Goal: Information Seeking & Learning: Learn about a topic

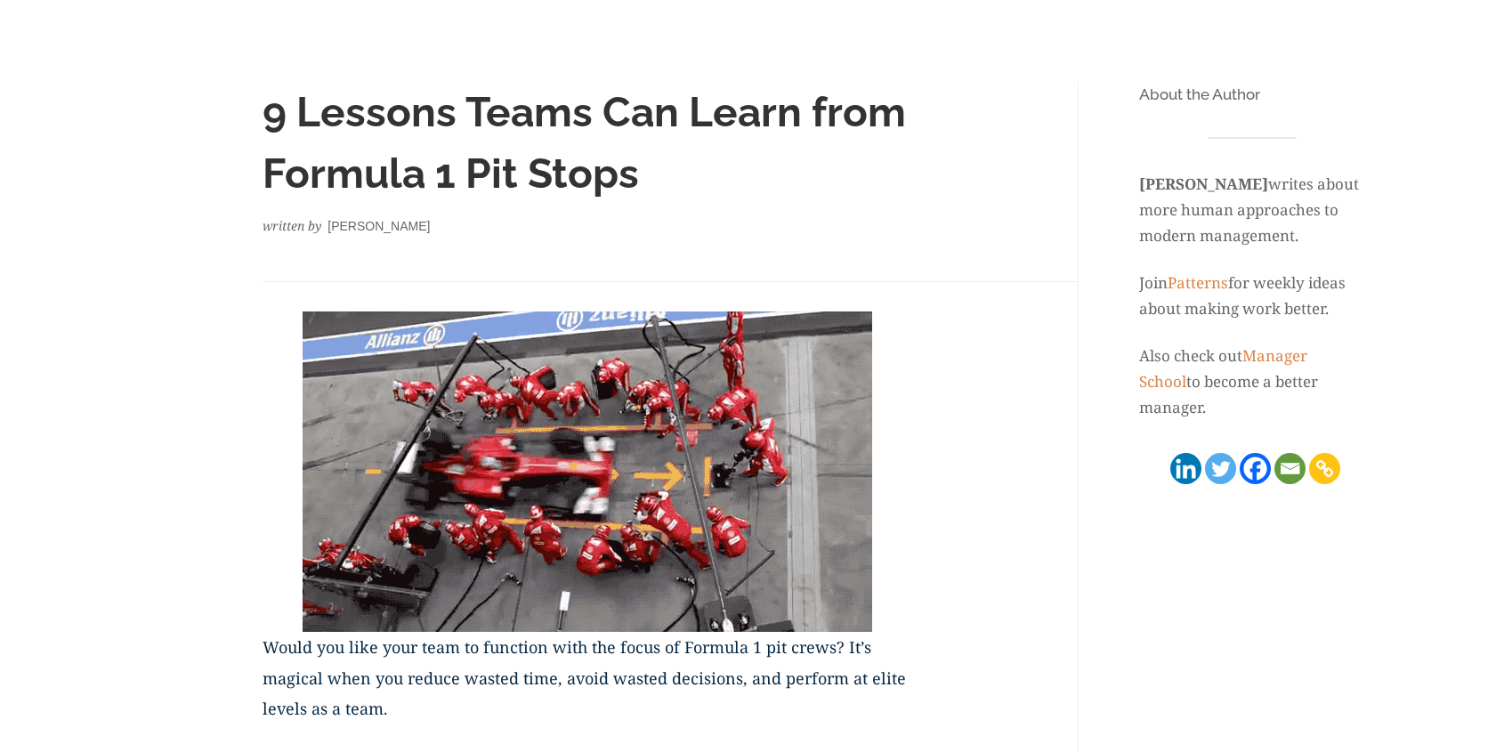
scroll to position [182, 0]
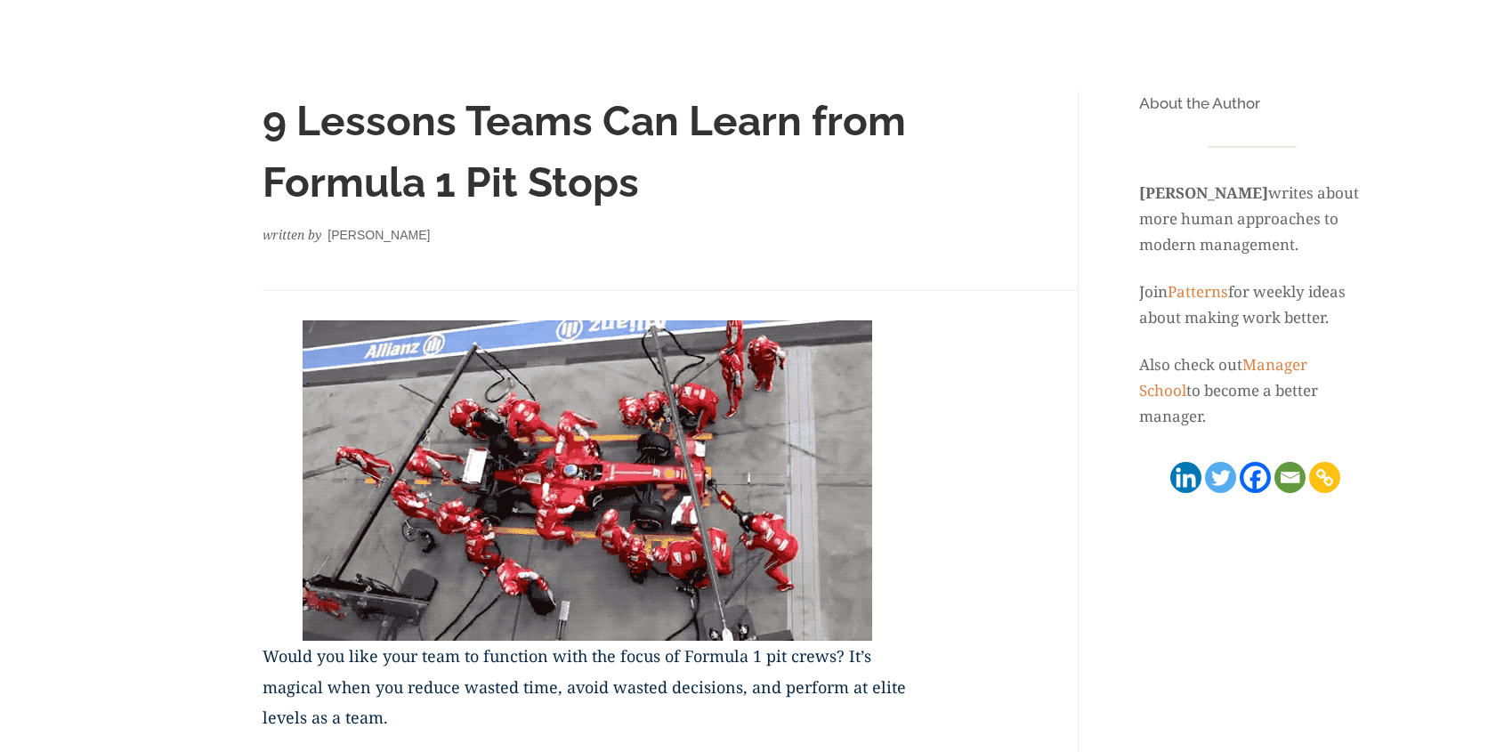
click at [685, 587] on img at bounding box center [588, 480] width 570 height 320
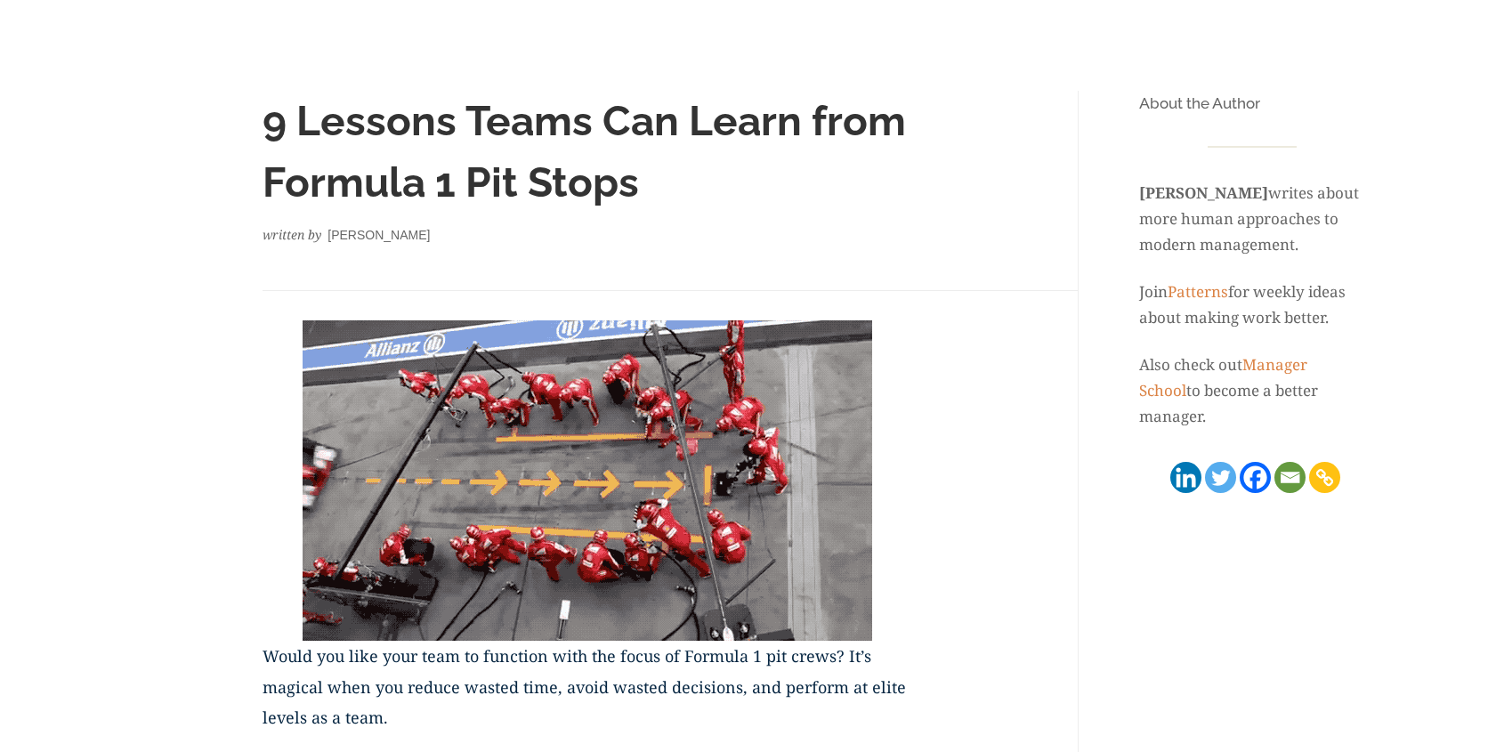
click at [685, 587] on img at bounding box center [588, 480] width 570 height 320
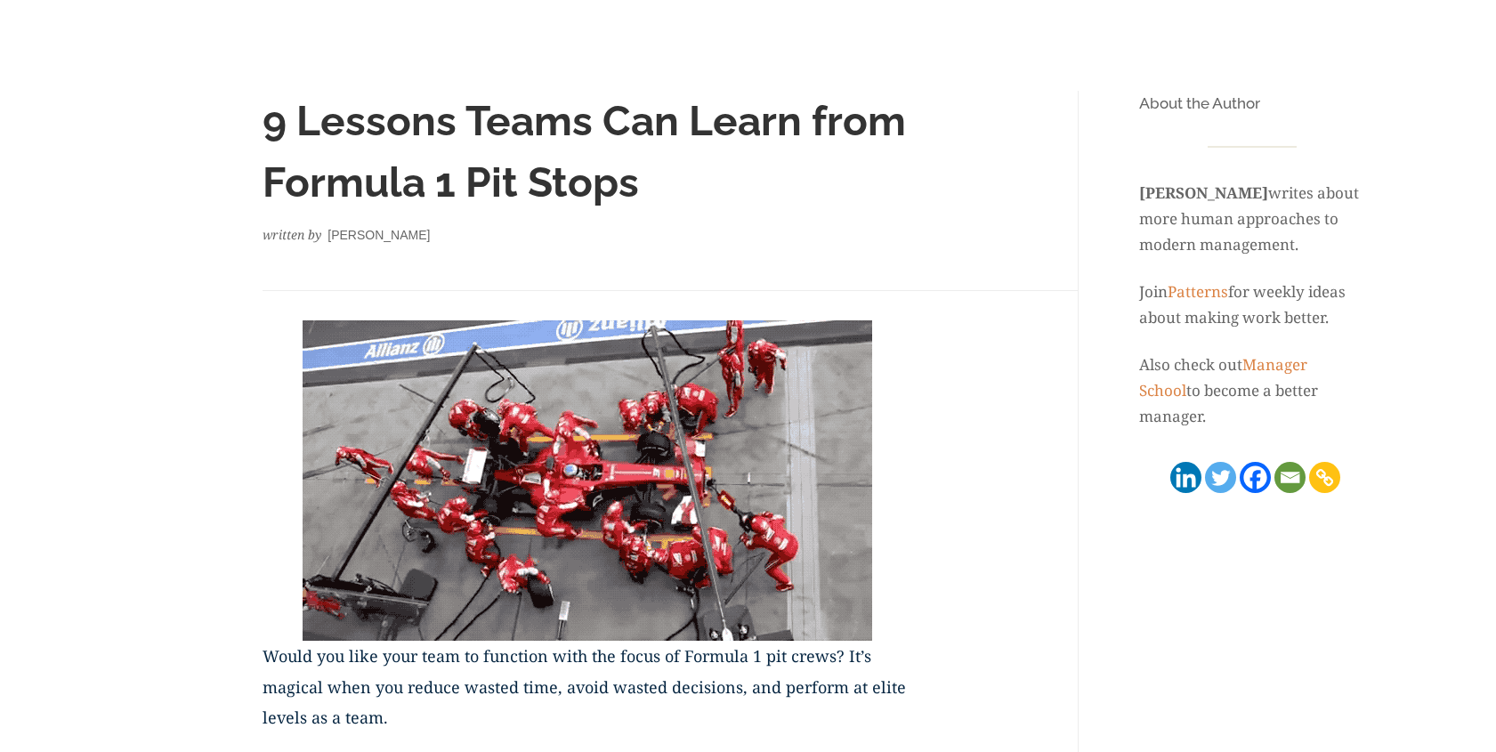
click at [685, 587] on img at bounding box center [588, 480] width 570 height 320
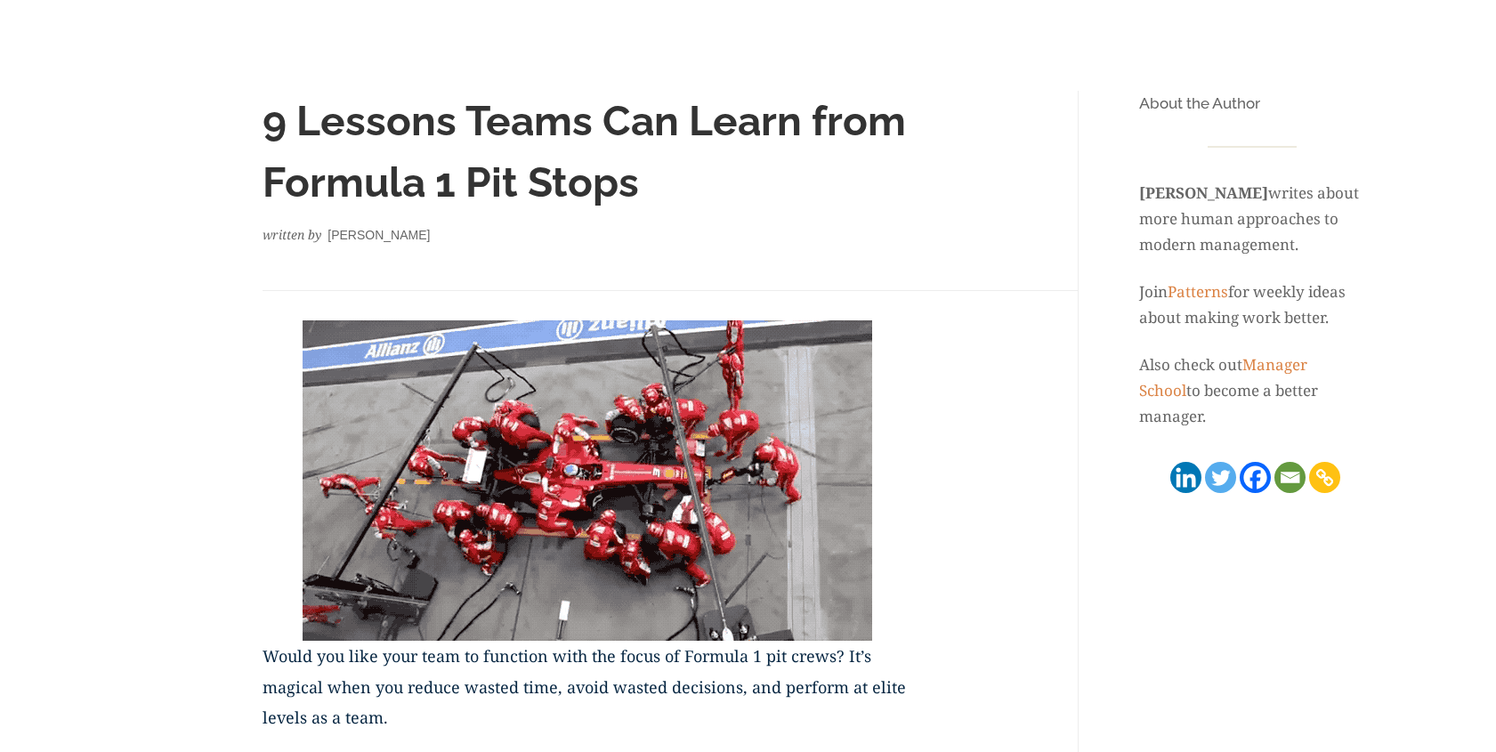
scroll to position [178, 0]
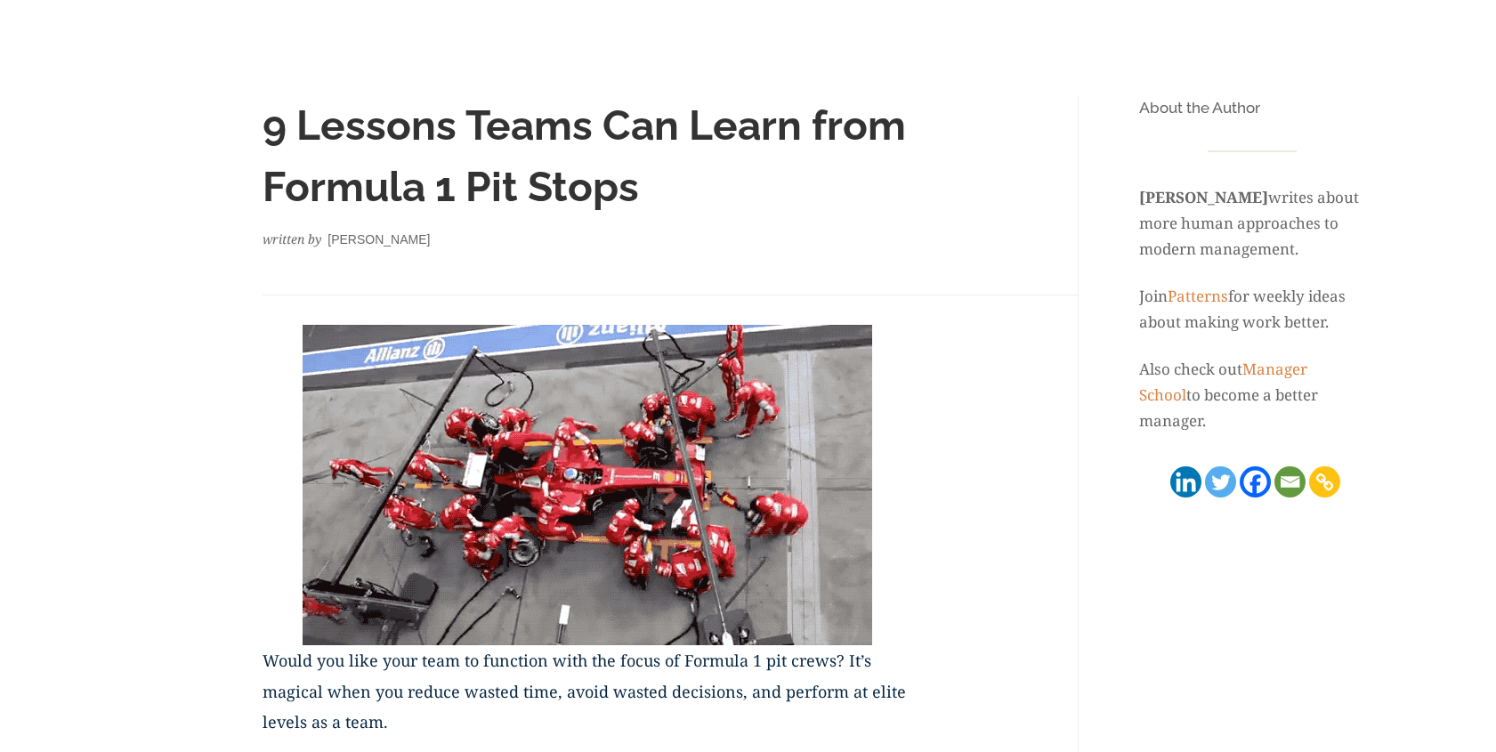
click at [607, 517] on img at bounding box center [588, 485] width 570 height 320
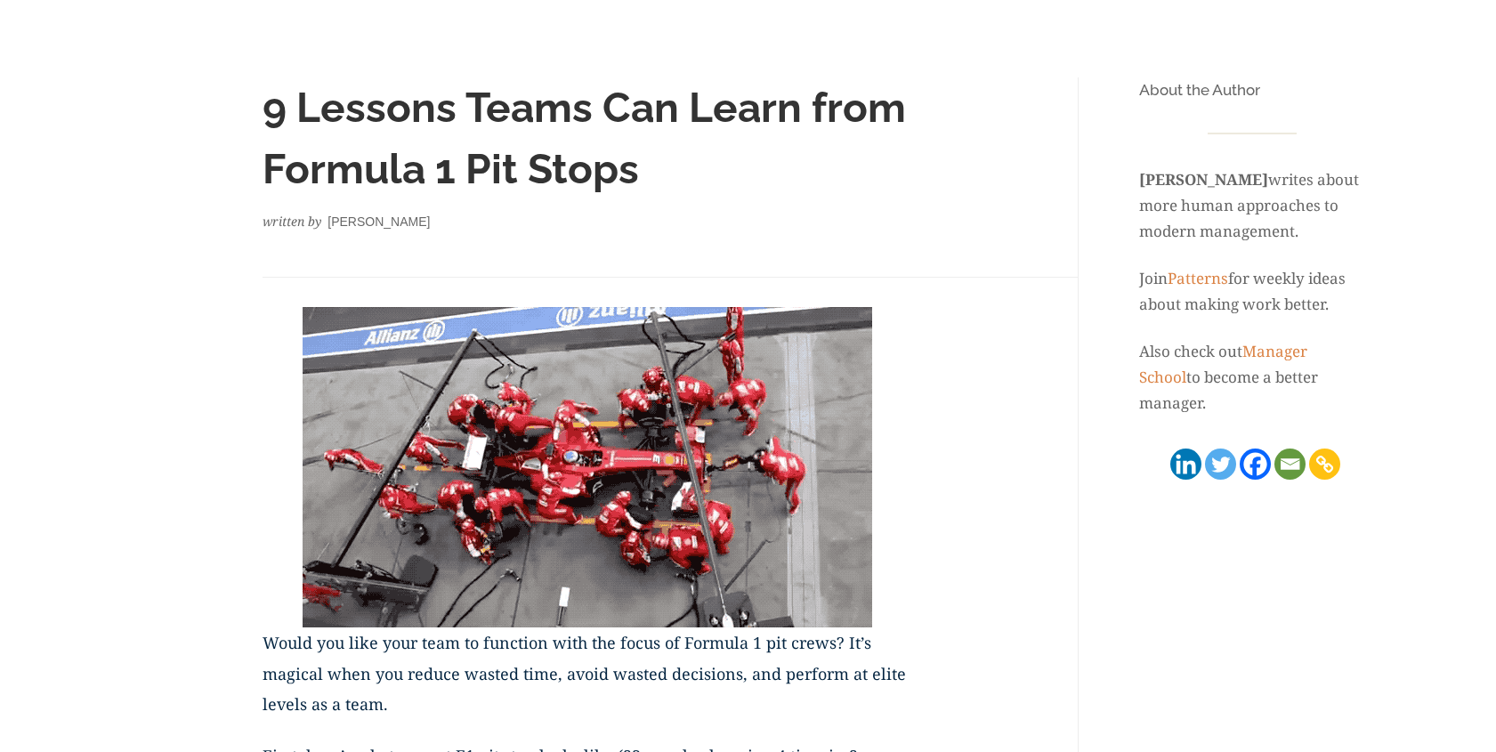
scroll to position [198, 0]
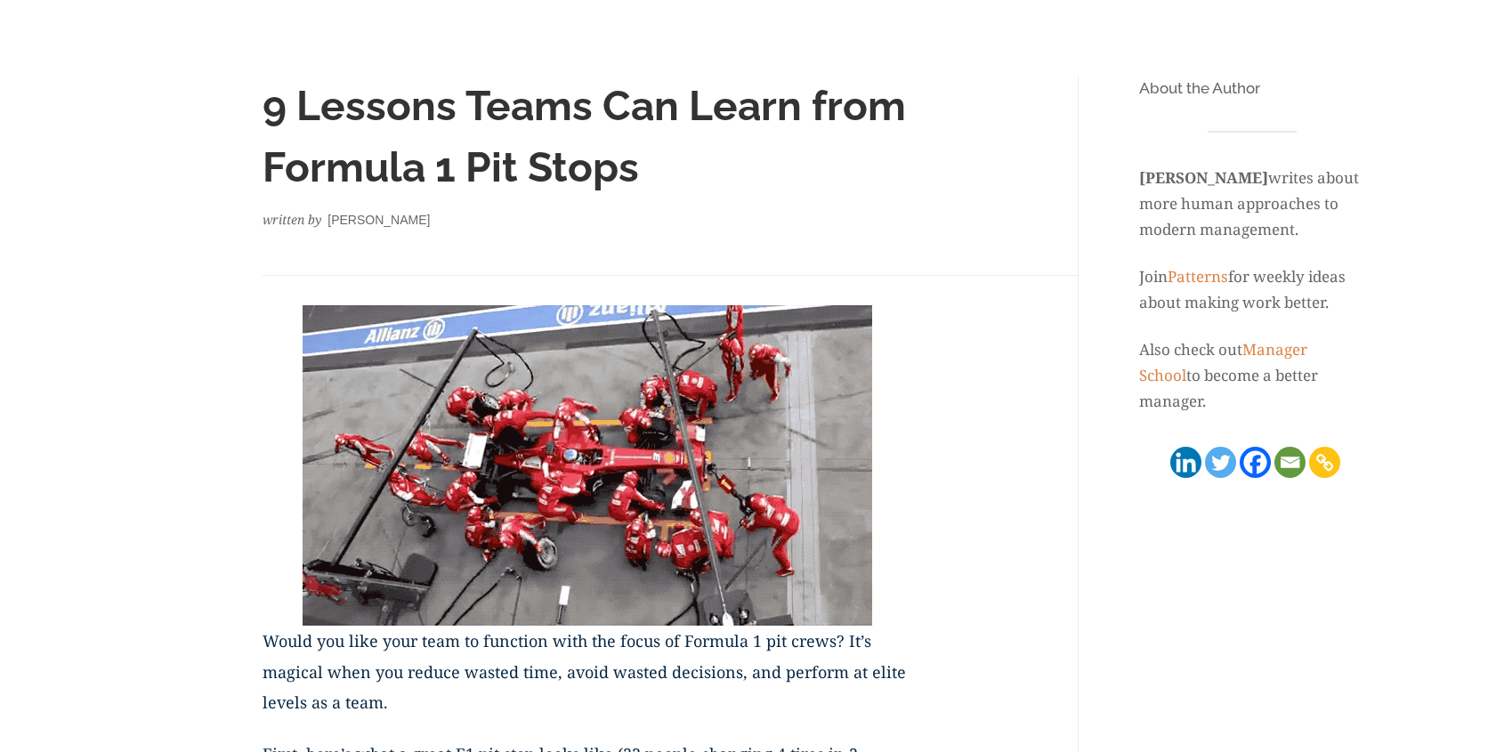
click at [564, 511] on img at bounding box center [588, 465] width 570 height 320
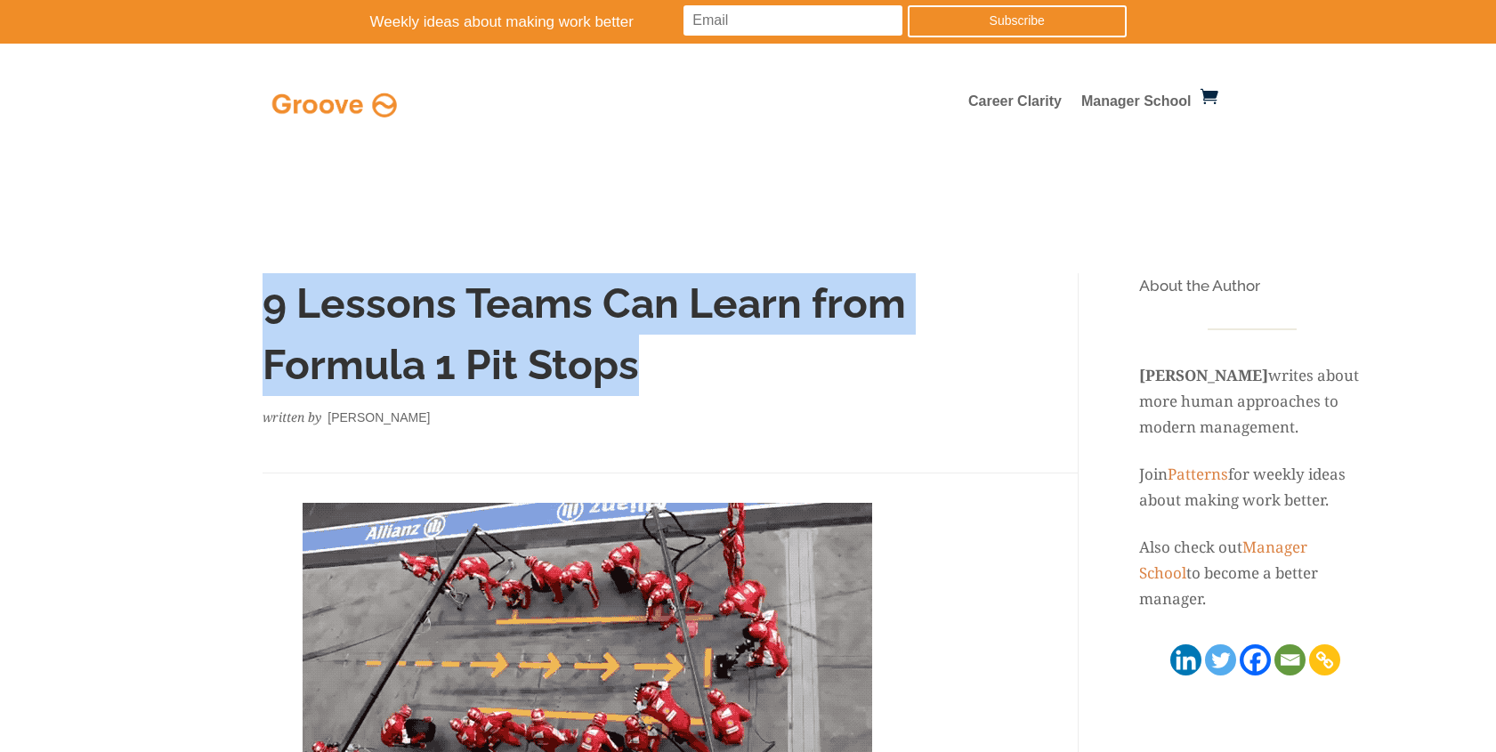
drag, startPoint x: 268, startPoint y: 300, endPoint x: 650, endPoint y: 367, distance: 387.6
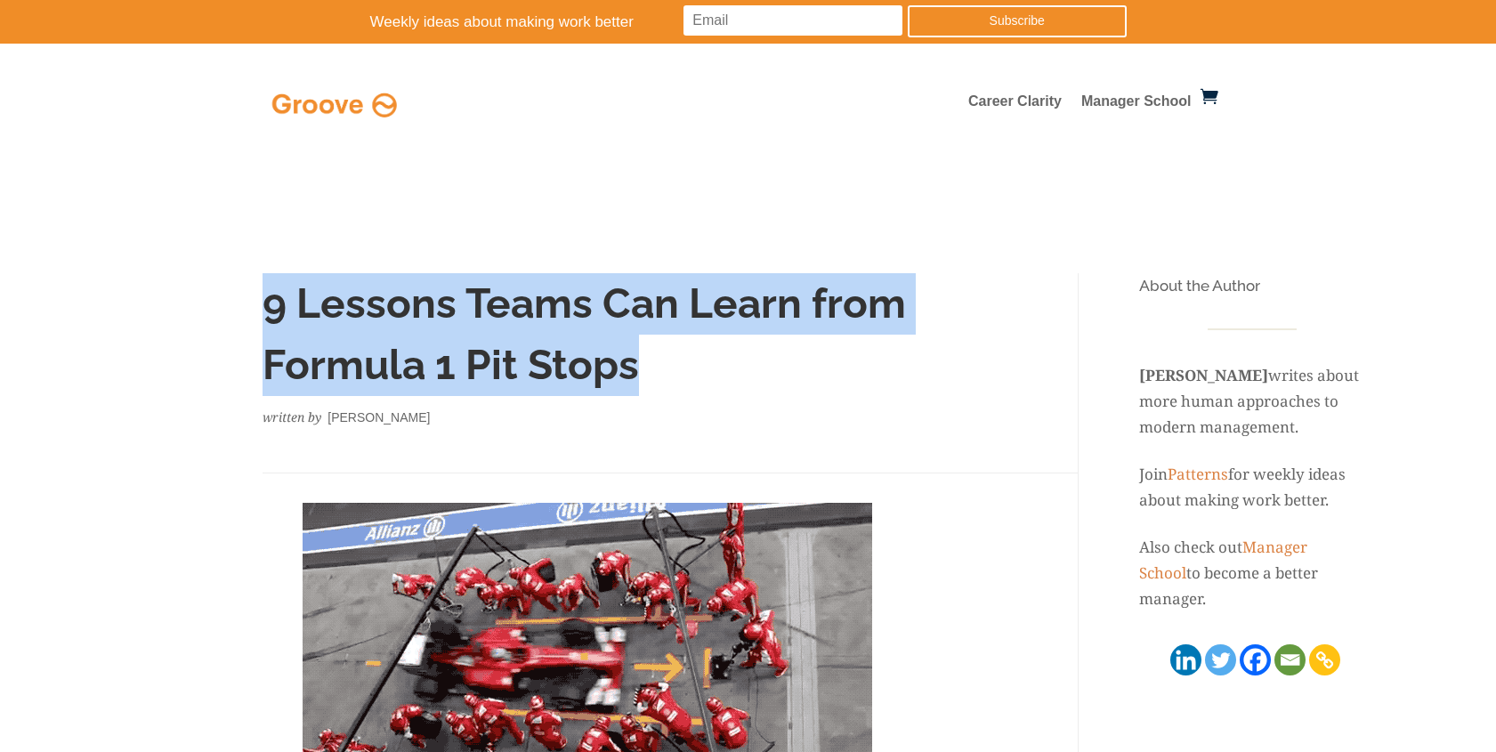
click at [650, 367] on h1 "9 Lessons Teams Can Learn from Formula 1 Pit Stops" at bounding box center [588, 339] width 650 height 132
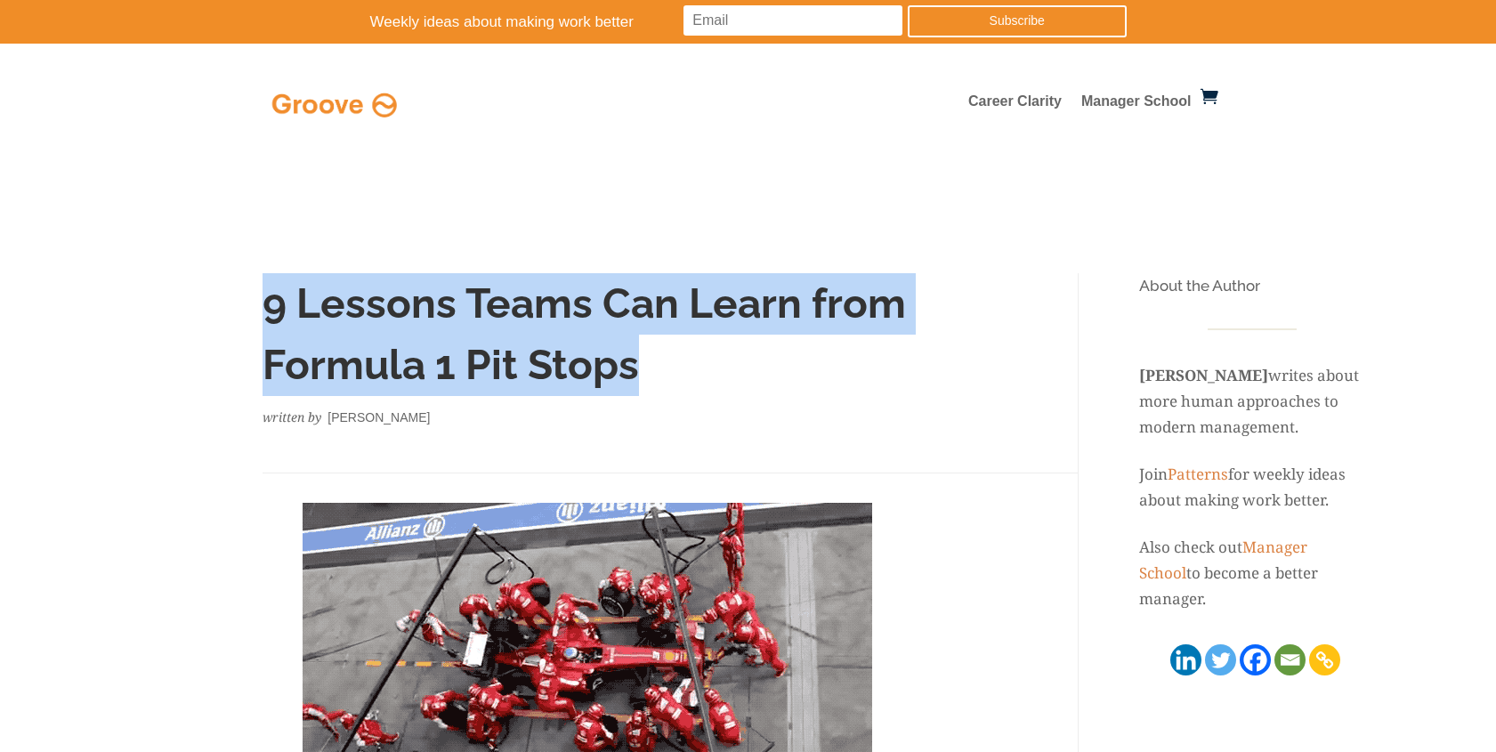
copy h1 "9 Lessons Teams Can Learn from Formula 1 Pit Stops"
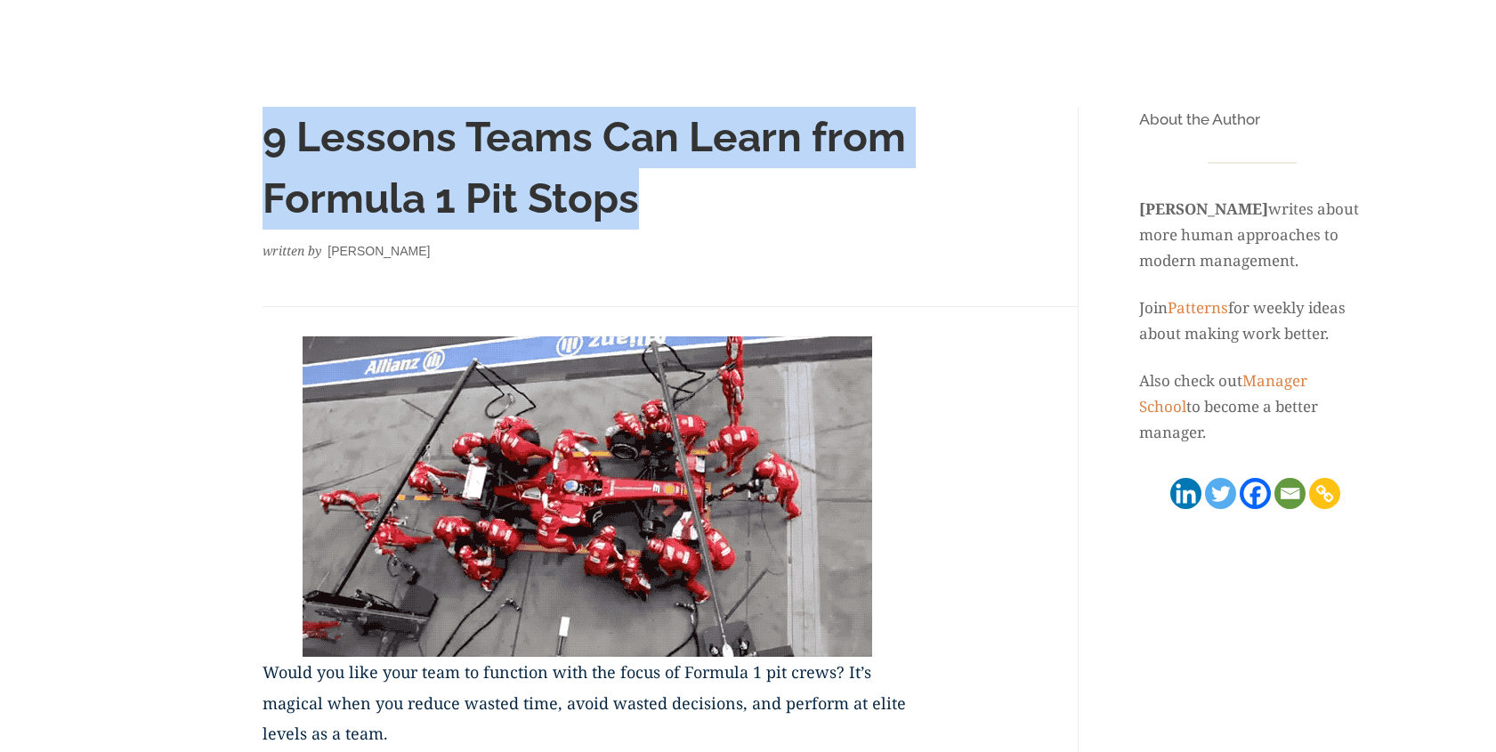
scroll to position [144, 0]
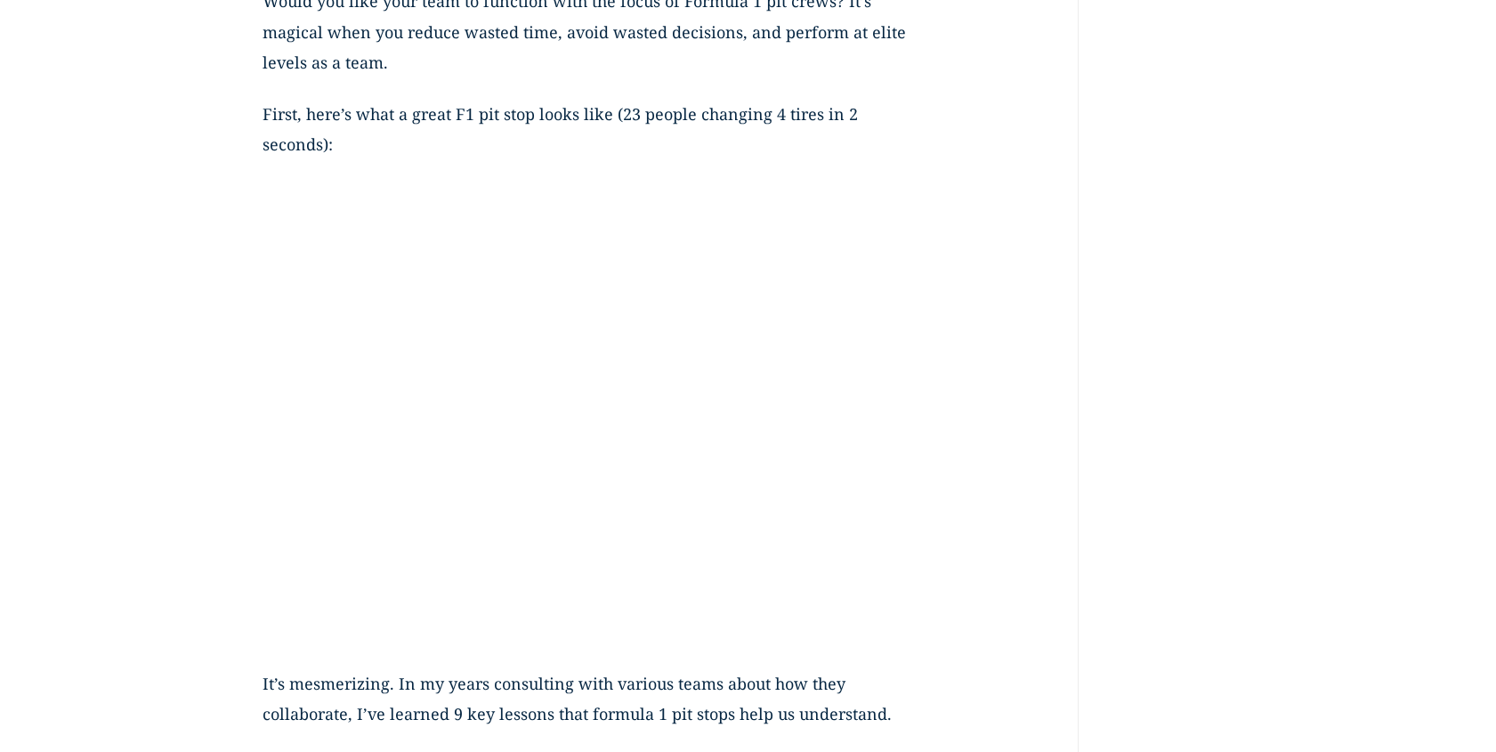
scroll to position [838, 0]
